Goal: Task Accomplishment & Management: Use online tool/utility

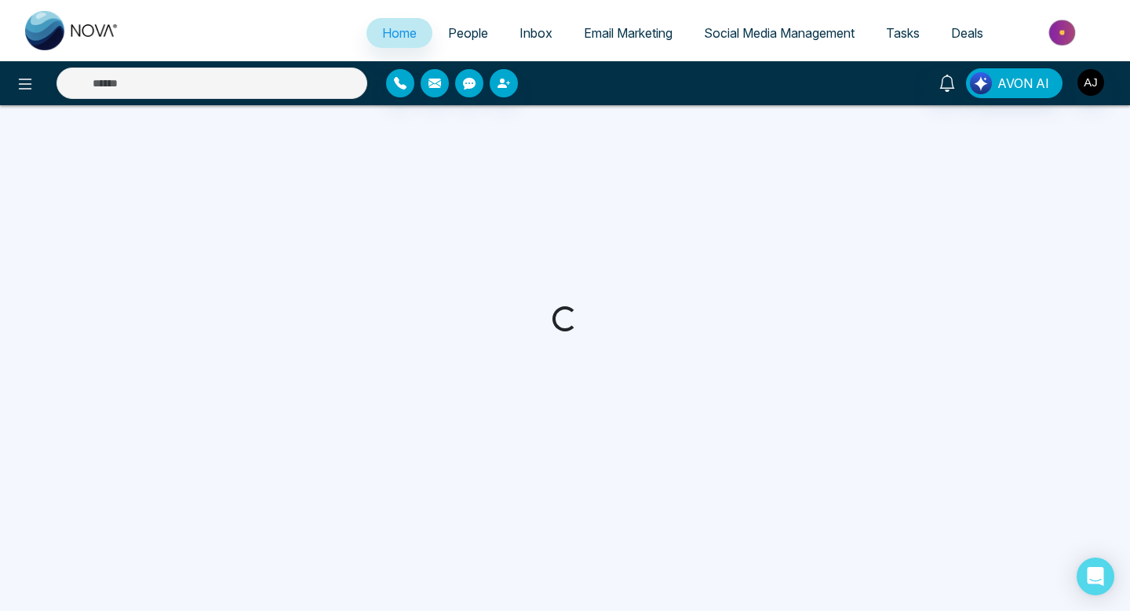
select select "*"
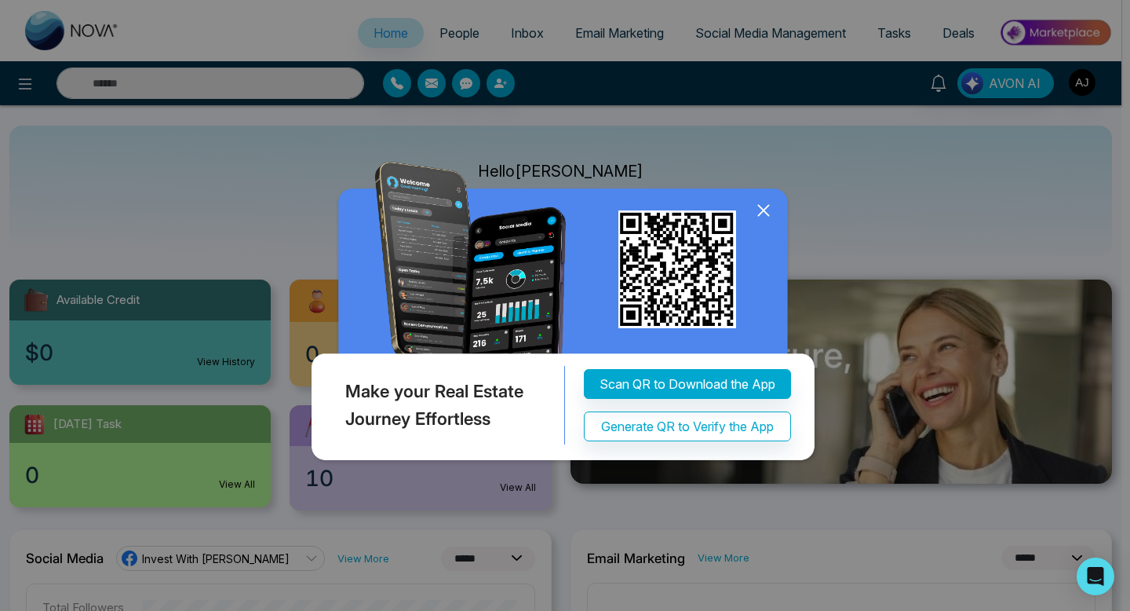
click at [760, 210] on icon at bounding box center [764, 211] width 24 height 24
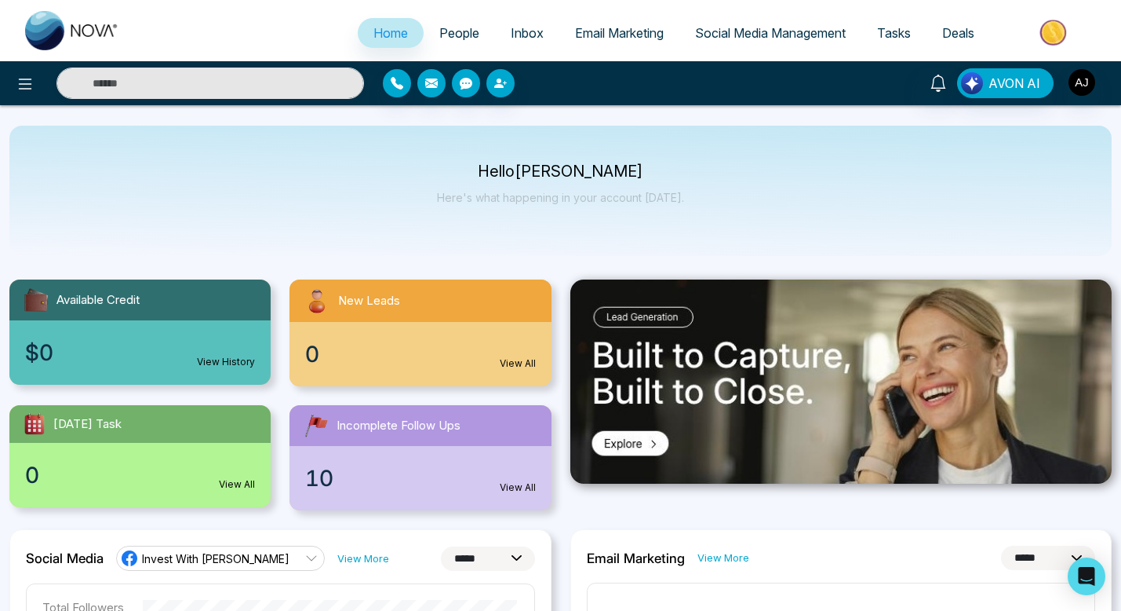
click at [605, 34] on span "Email Marketing" at bounding box center [619, 33] width 89 height 16
click at [581, 31] on span "Email Marketing" at bounding box center [619, 33] width 89 height 16
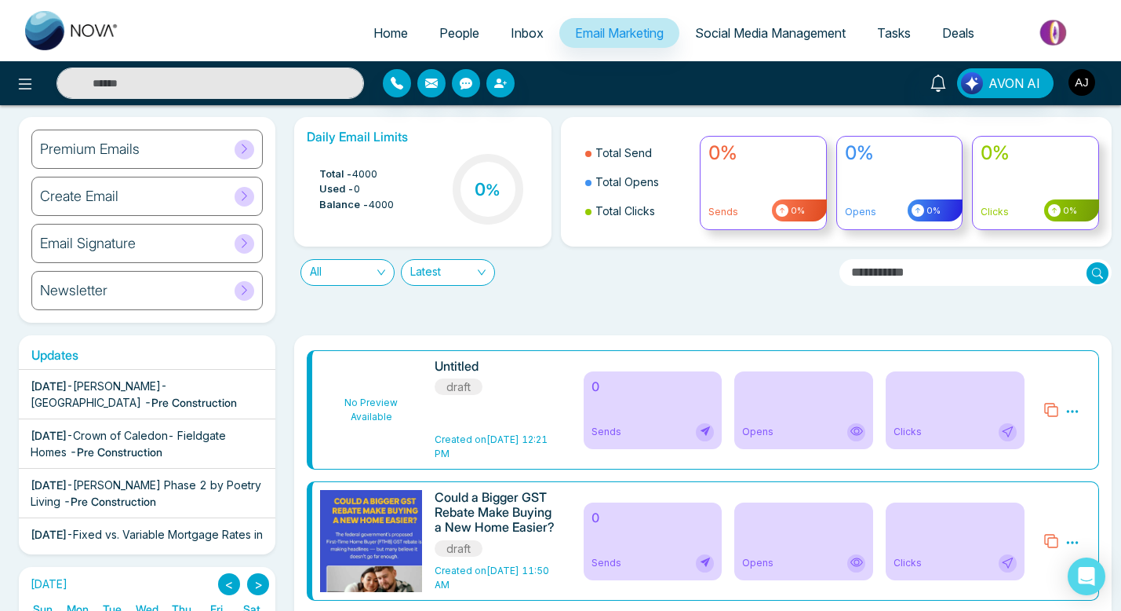
click at [196, 433] on span "Crown of Caledon- Fieldgate Homes" at bounding box center [128, 443] width 195 height 30
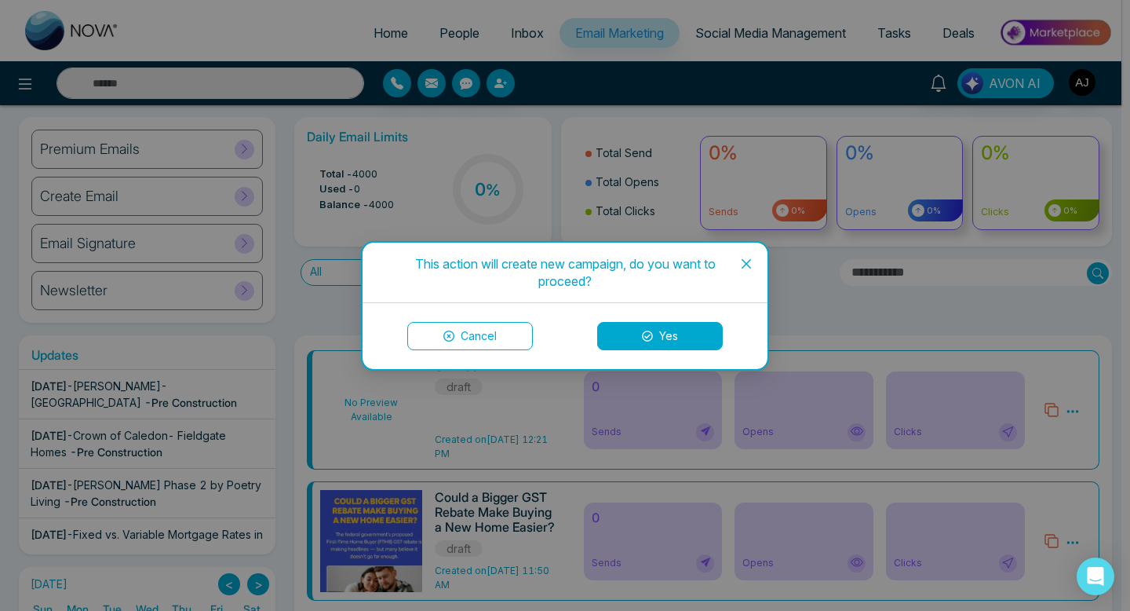
click at [637, 332] on button "Yes" at bounding box center [660, 336] width 126 height 28
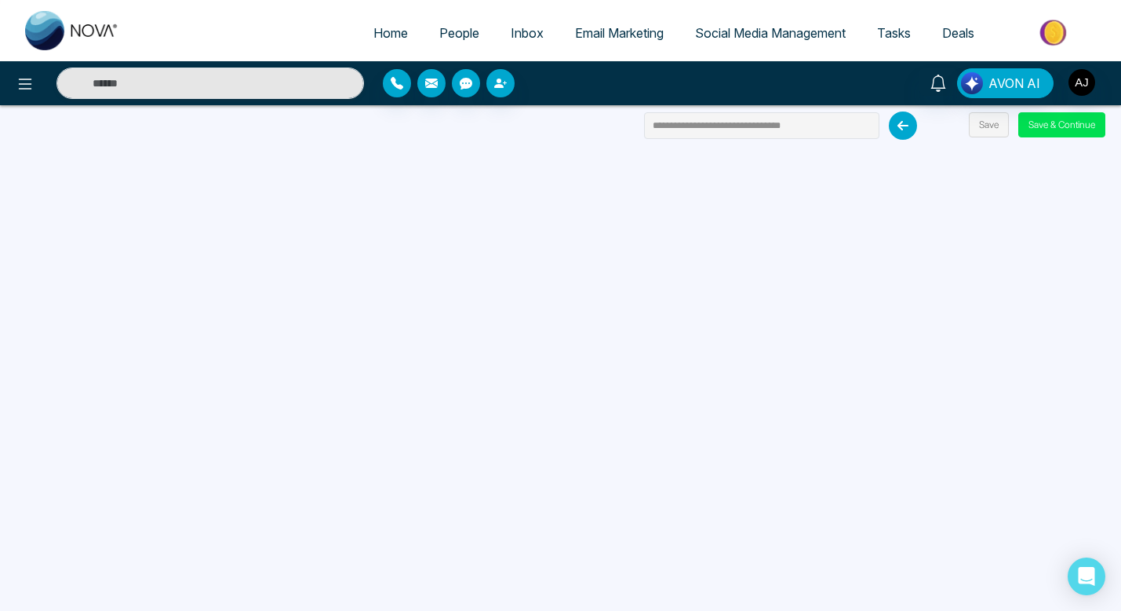
scroll to position [149, 0]
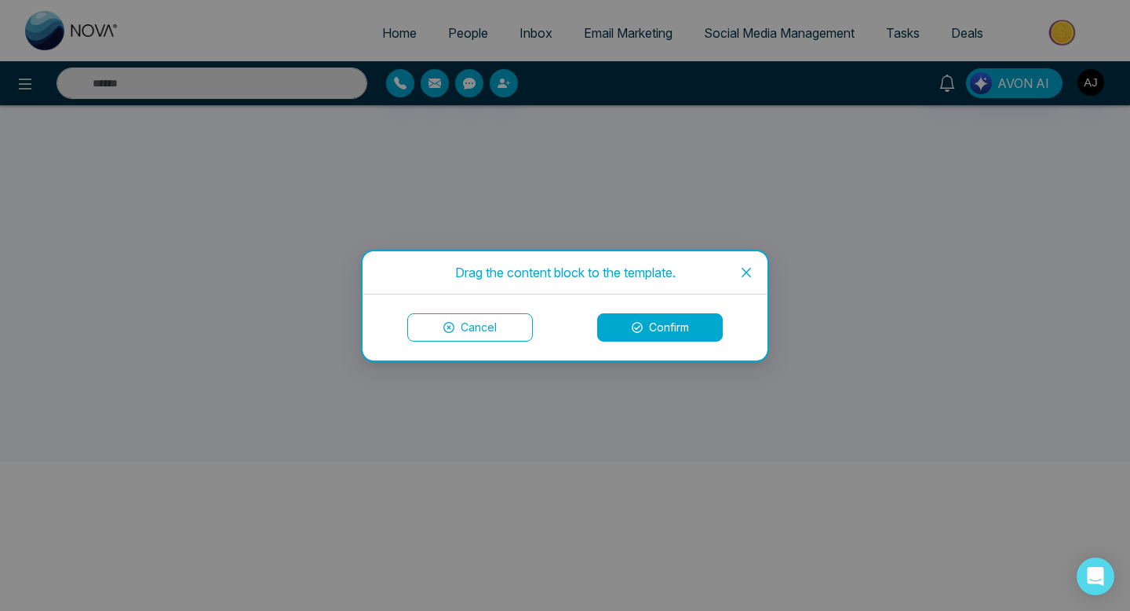
click at [756, 265] on span "Close" at bounding box center [746, 272] width 42 height 42
click at [643, 328] on button "Confirm" at bounding box center [660, 327] width 126 height 28
click at [622, 326] on button "Confirm" at bounding box center [660, 327] width 126 height 28
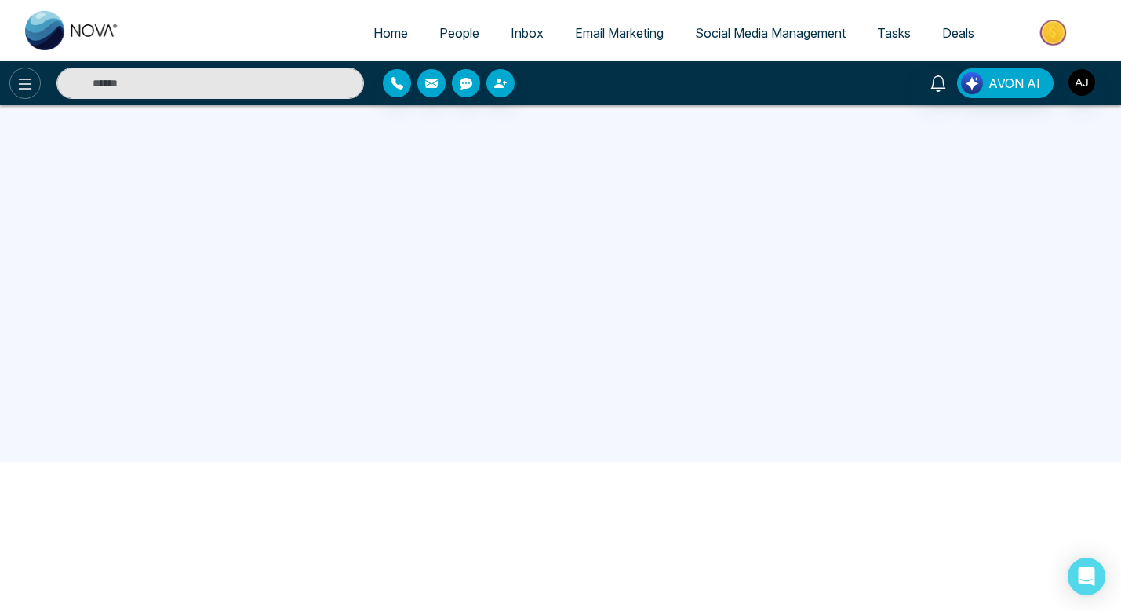
click at [34, 95] on button at bounding box center [24, 82] width 31 height 31
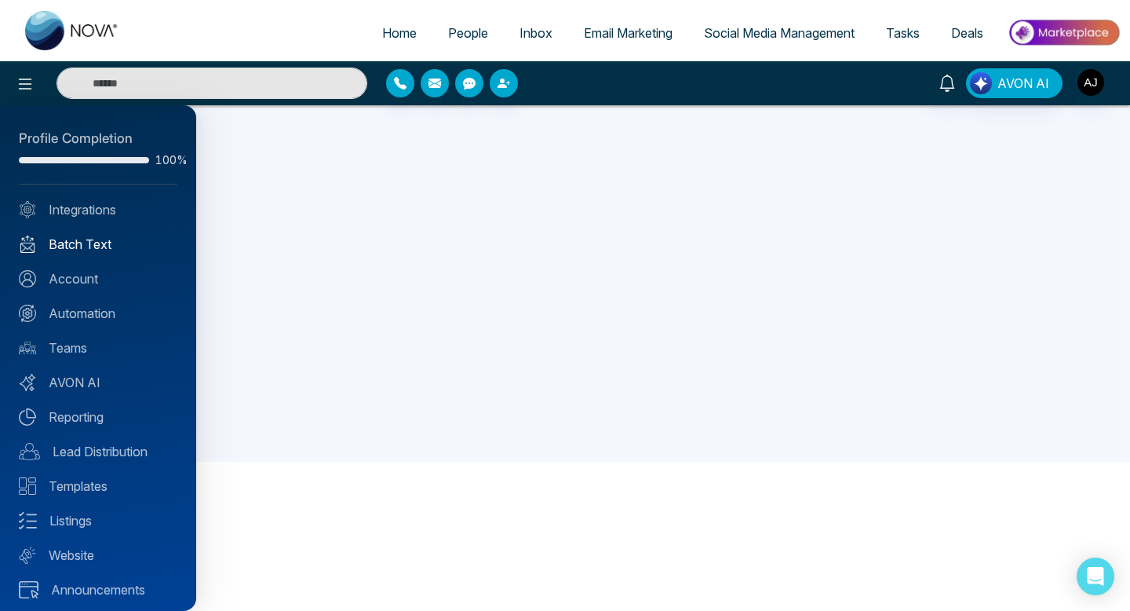
click at [88, 235] on link "Batch Text" at bounding box center [98, 244] width 159 height 19
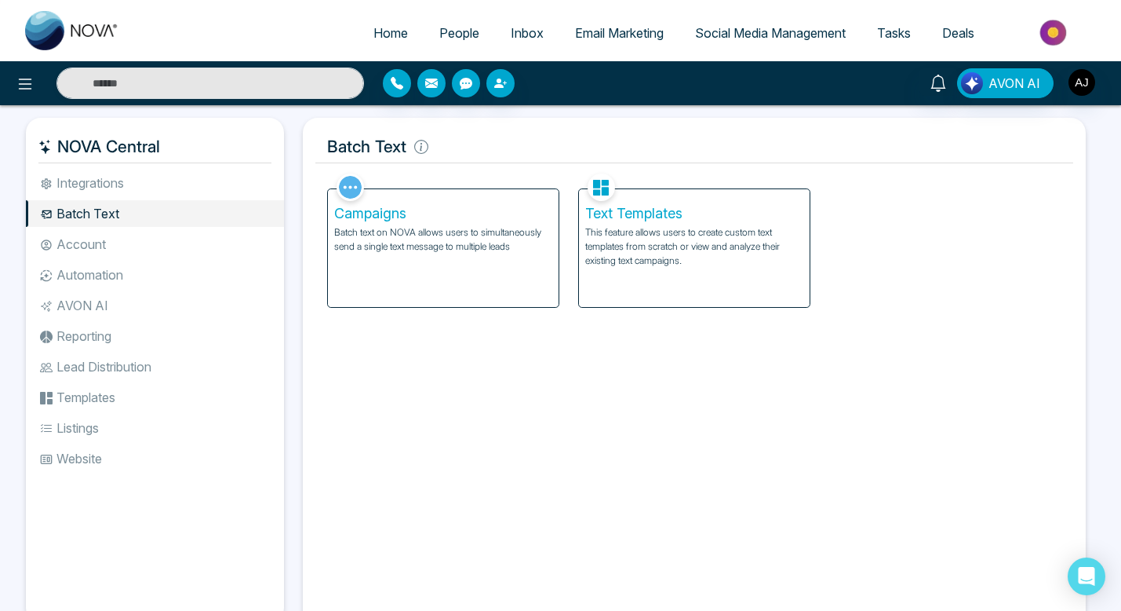
click at [374, 33] on span "Home" at bounding box center [391, 33] width 35 height 16
select select "*"
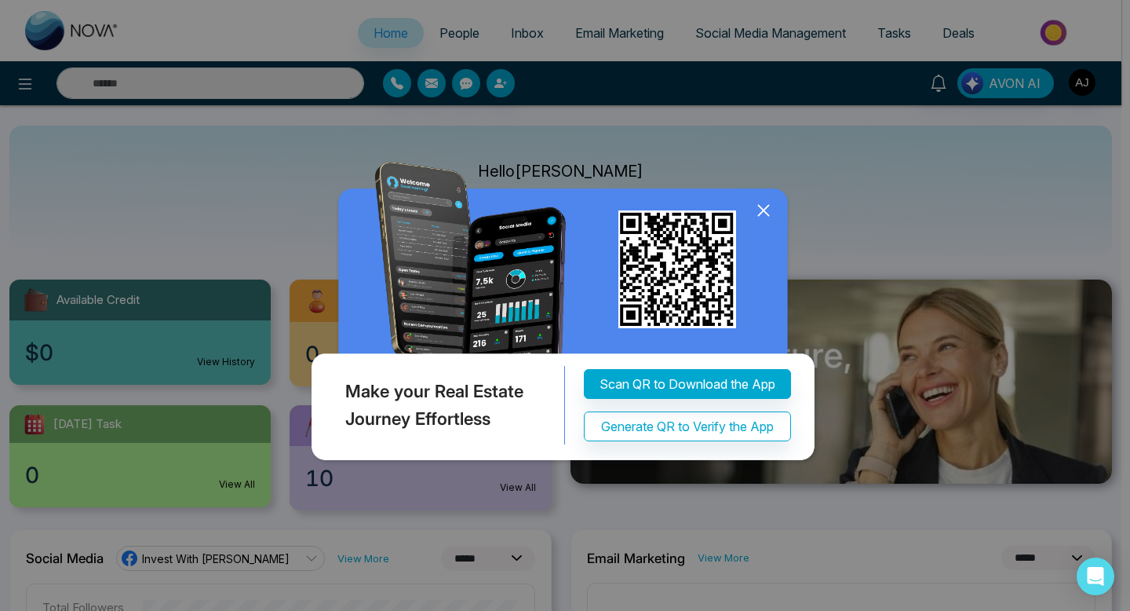
click at [767, 215] on icon at bounding box center [763, 211] width 10 height 10
